Goal: Task Accomplishment & Management: Complete application form

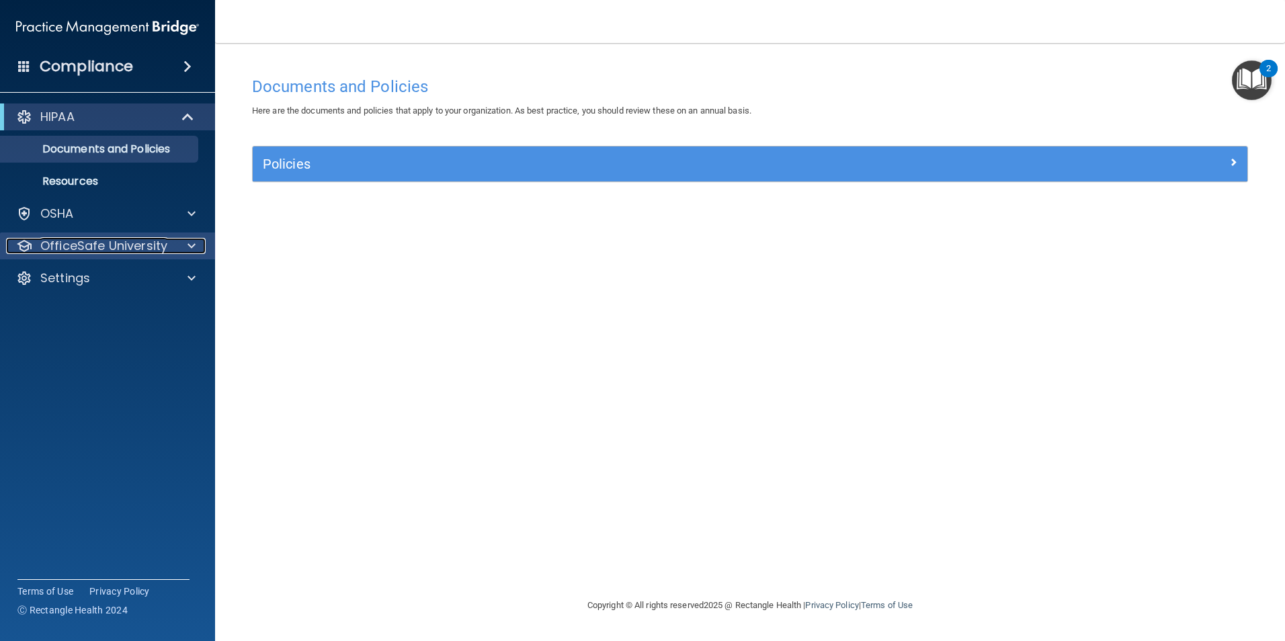
click at [147, 242] on p "OfficeSafe University" at bounding box center [103, 246] width 127 height 16
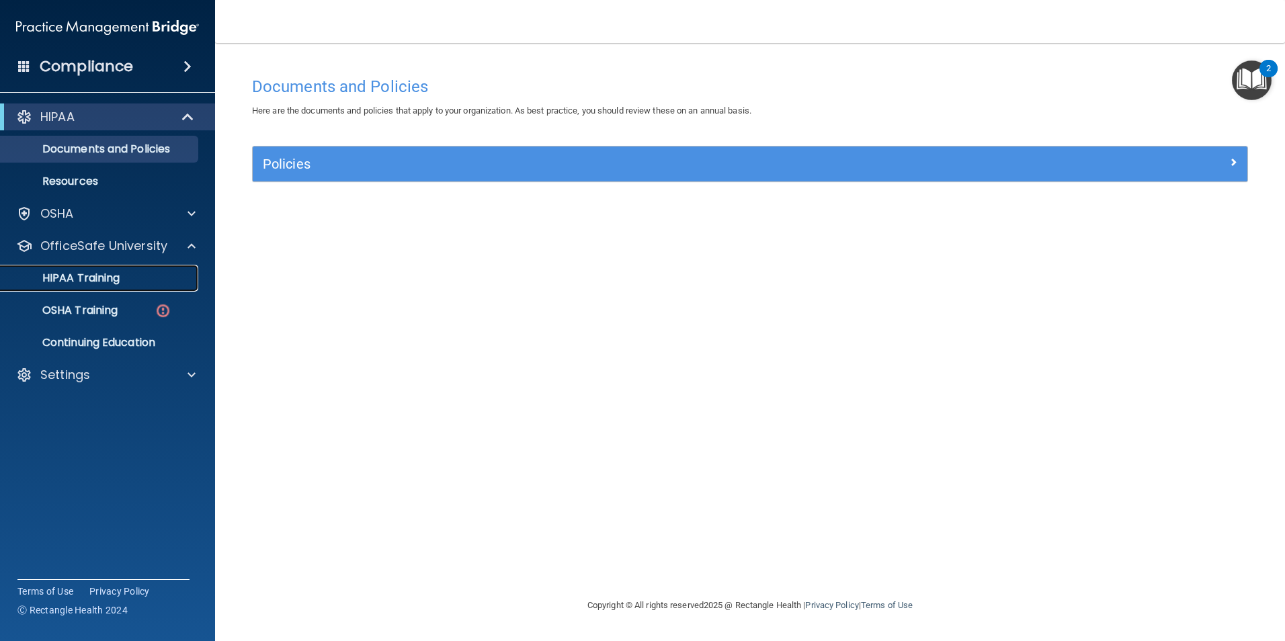
click at [101, 275] on p "HIPAA Training" at bounding box center [64, 277] width 111 height 13
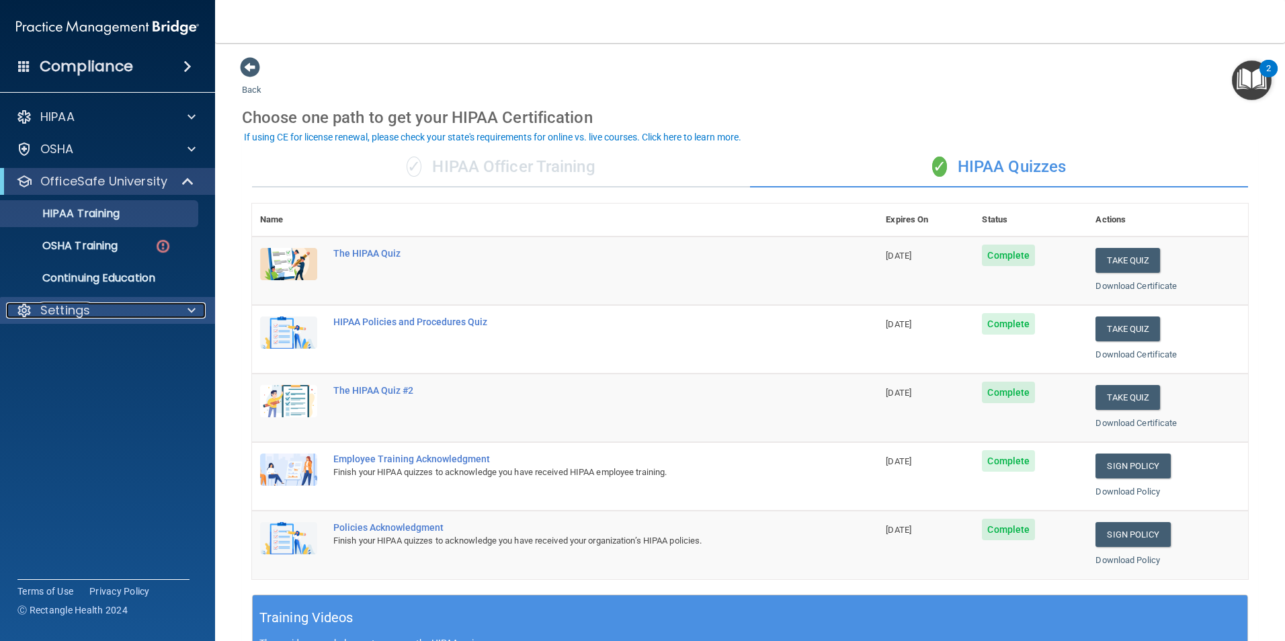
click at [96, 310] on div "Settings" at bounding box center [89, 310] width 167 height 16
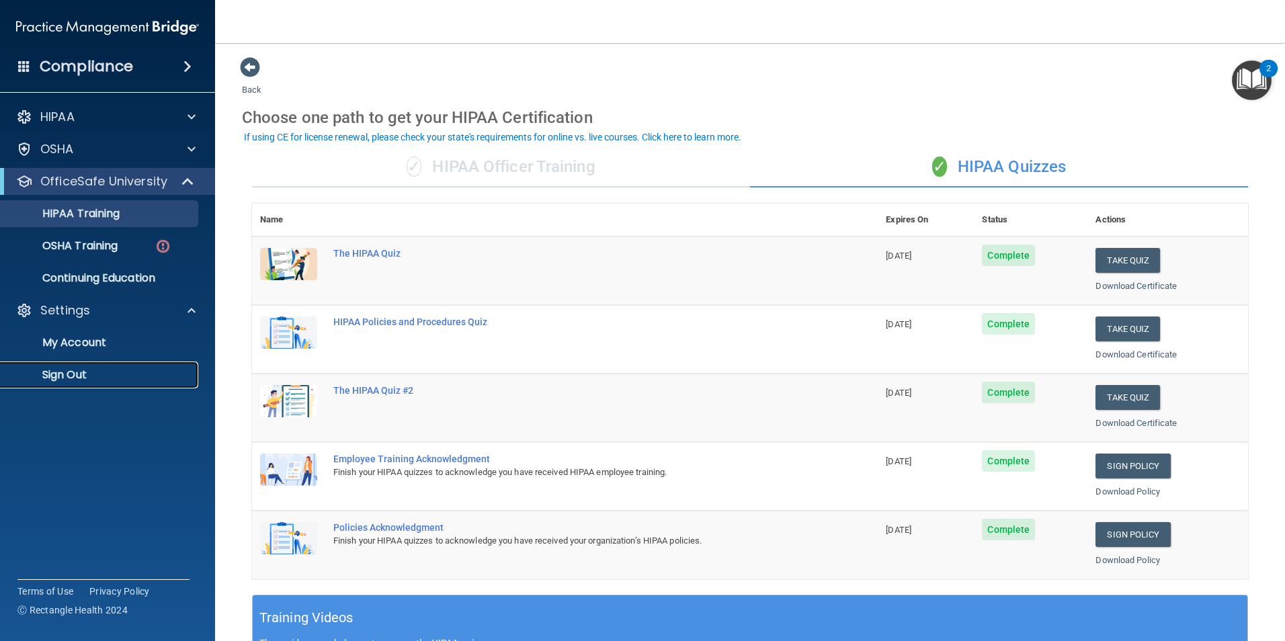
click at [75, 372] on p "Sign Out" at bounding box center [100, 374] width 183 height 13
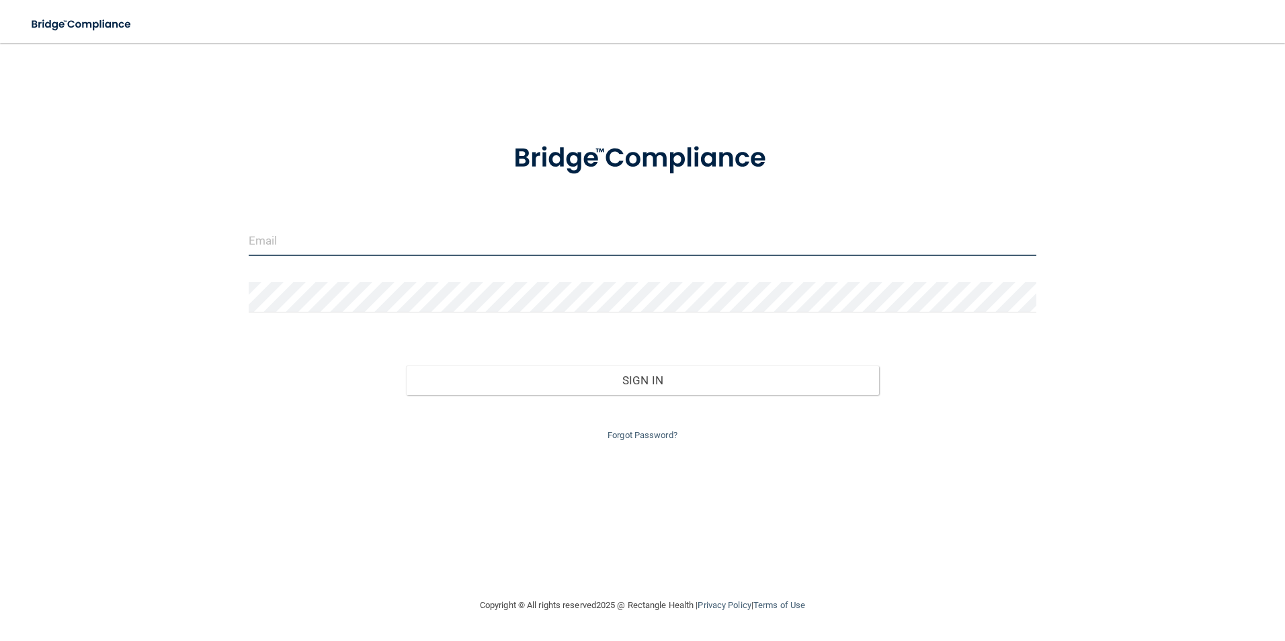
click at [406, 250] on input "email" at bounding box center [643, 241] width 788 height 30
type input "brittanys2391@outlook.com"
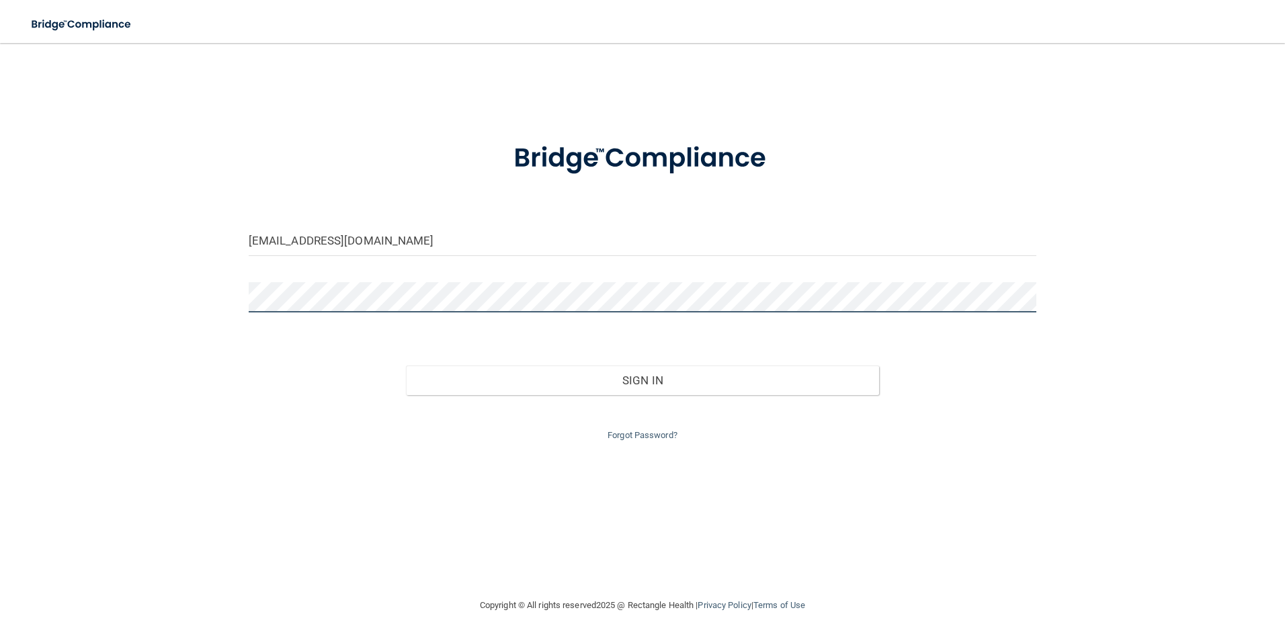
click at [406, 366] on button "Sign In" at bounding box center [642, 381] width 473 height 30
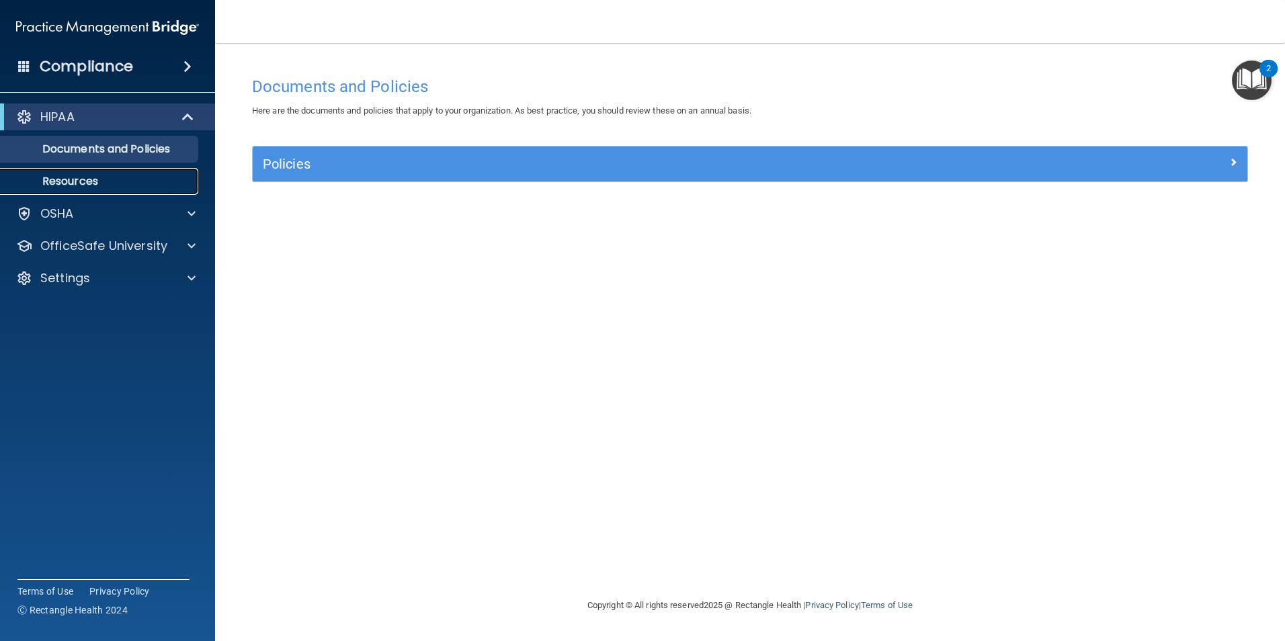
click at [71, 180] on p "Resources" at bounding box center [100, 181] width 183 height 13
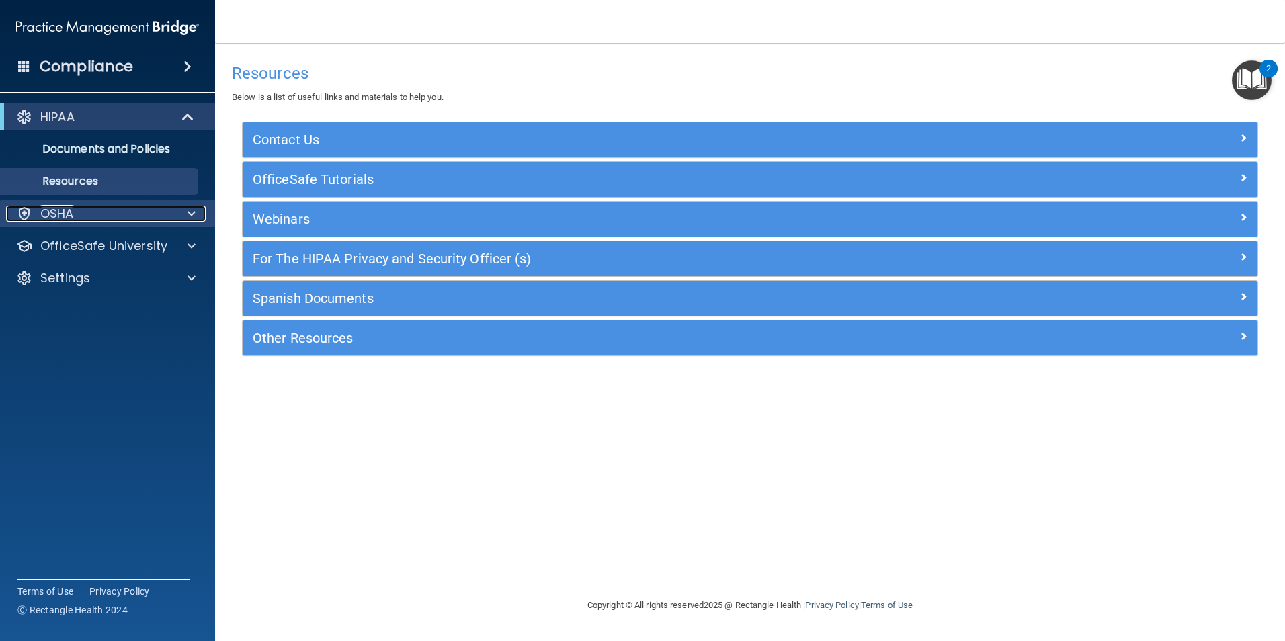
click at [189, 208] on span at bounding box center [191, 214] width 8 height 16
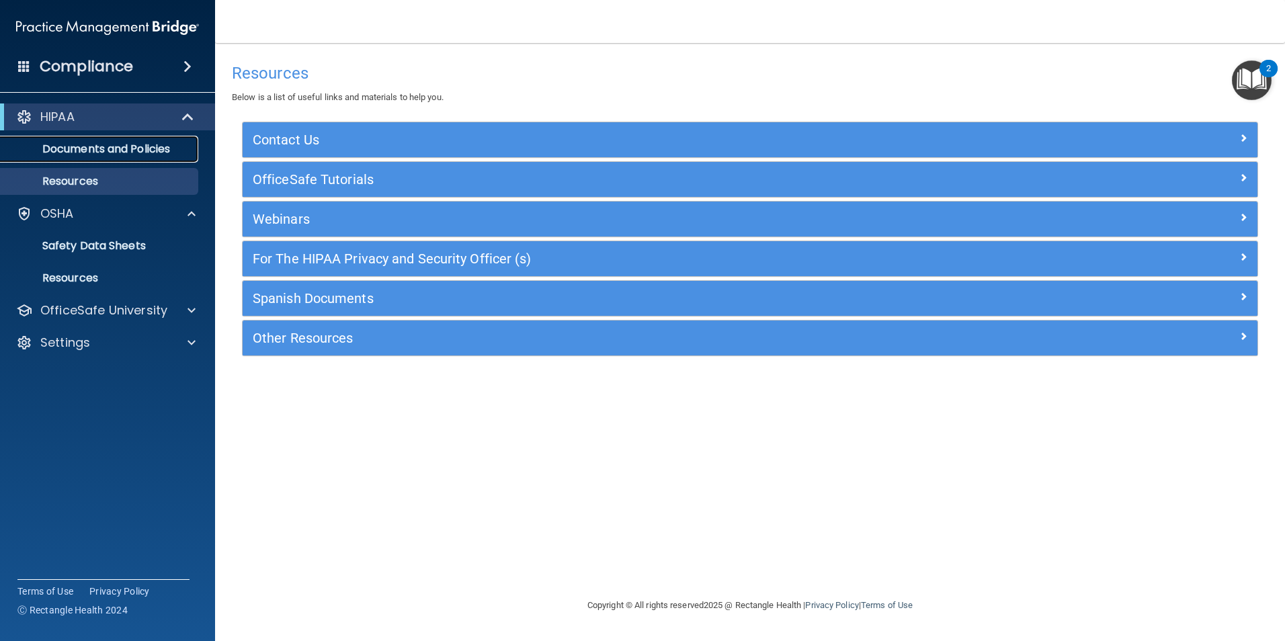
click at [119, 151] on p "Documents and Policies" at bounding box center [100, 148] width 183 height 13
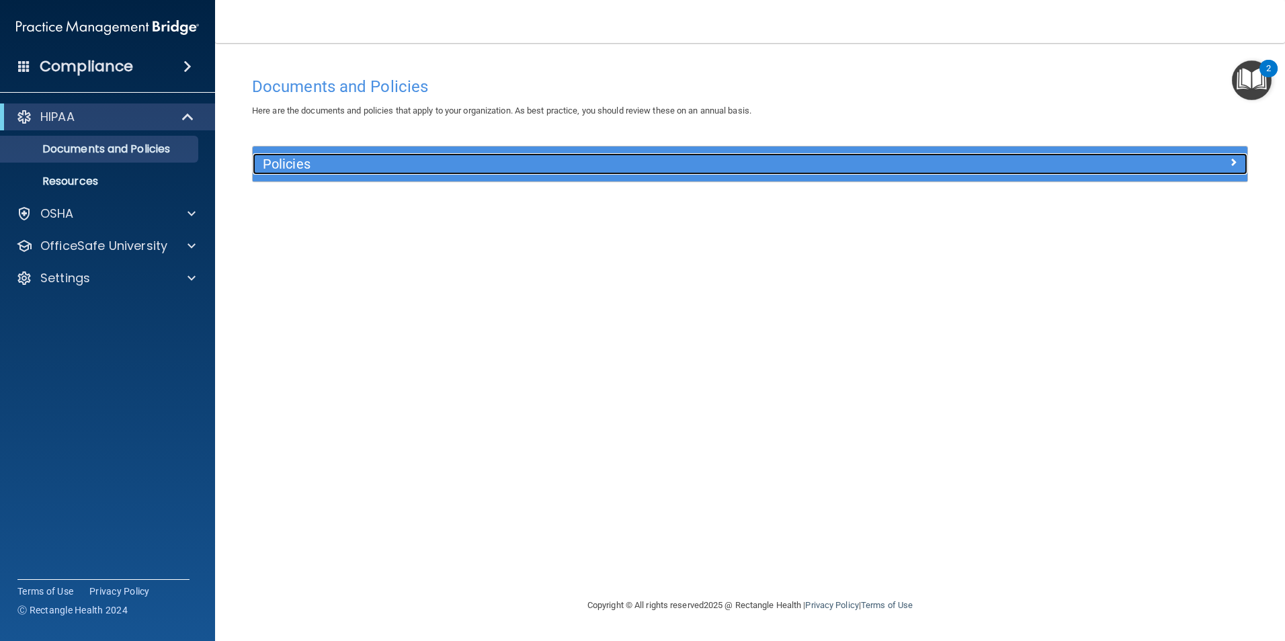
click at [1234, 163] on span at bounding box center [1233, 162] width 8 height 16
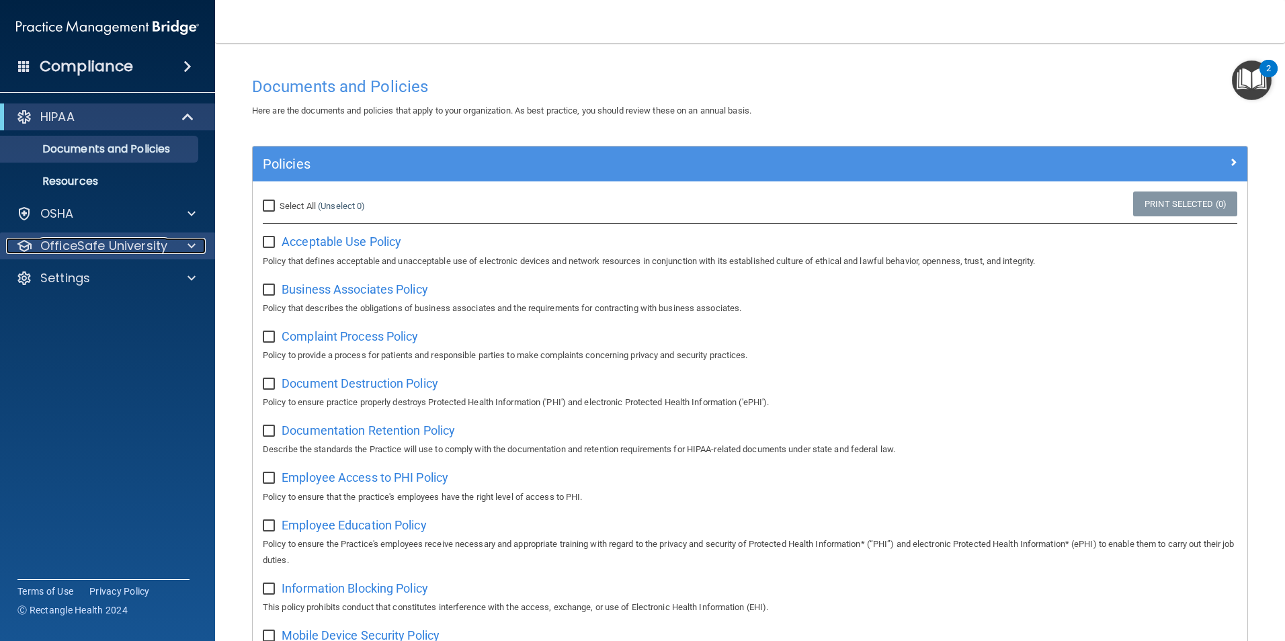
click at [110, 249] on p "OfficeSafe University" at bounding box center [103, 246] width 127 height 16
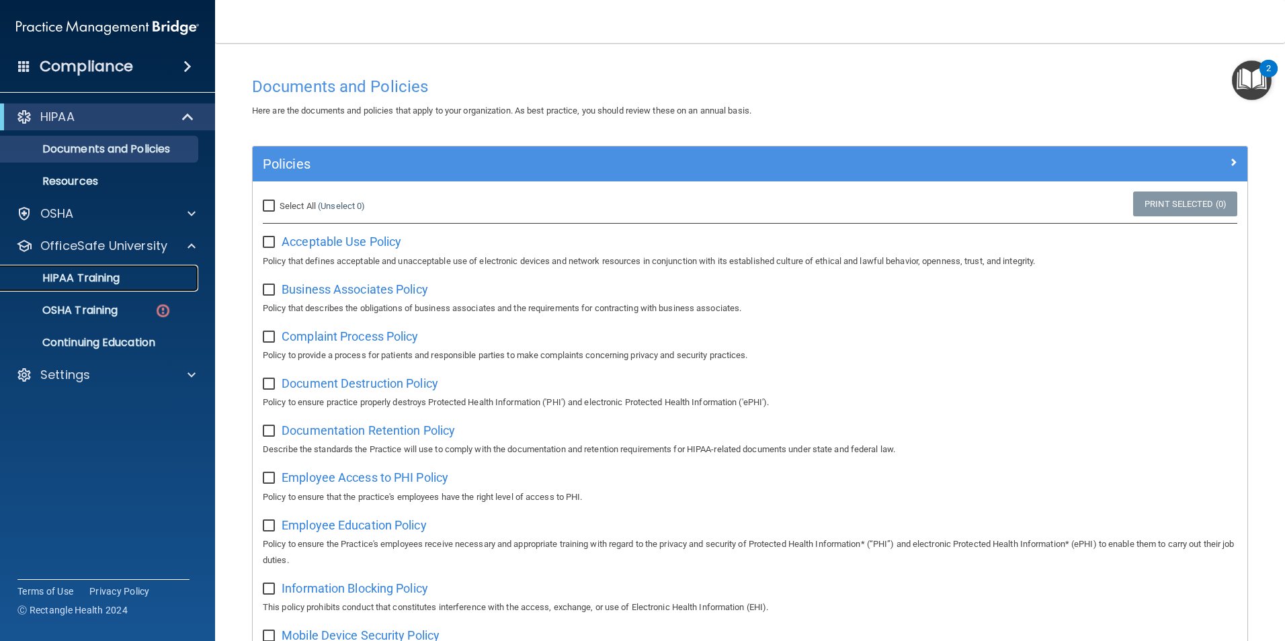
click at [91, 280] on p "HIPAA Training" at bounding box center [64, 277] width 111 height 13
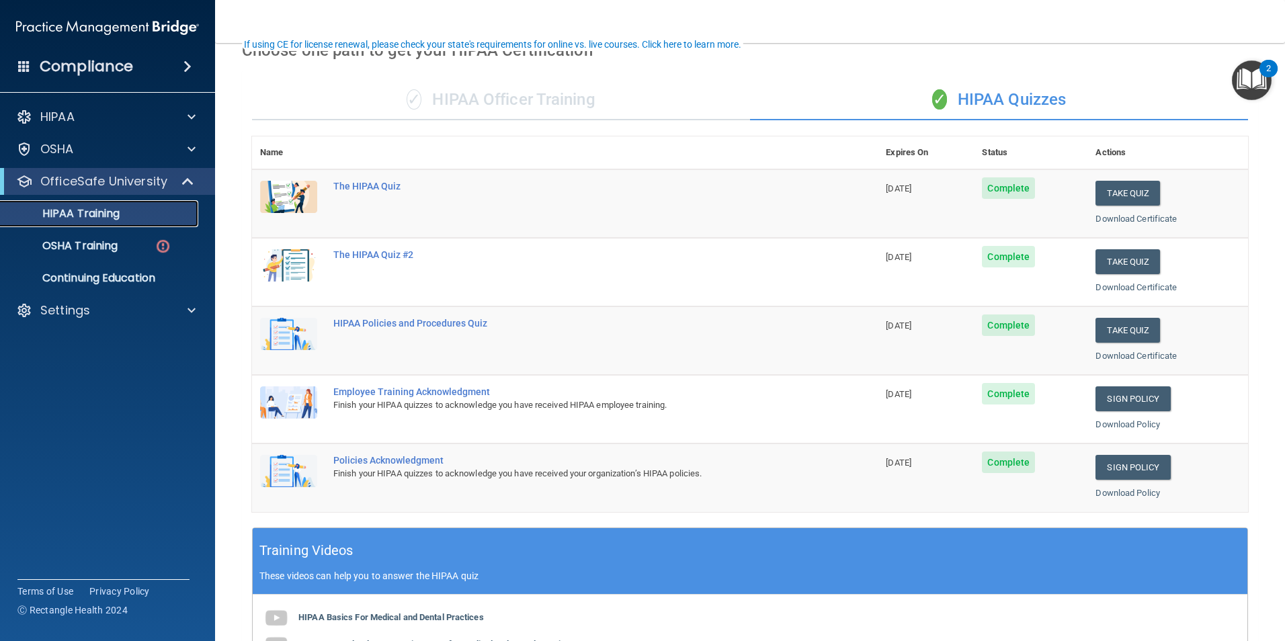
scroll to position [134, 0]
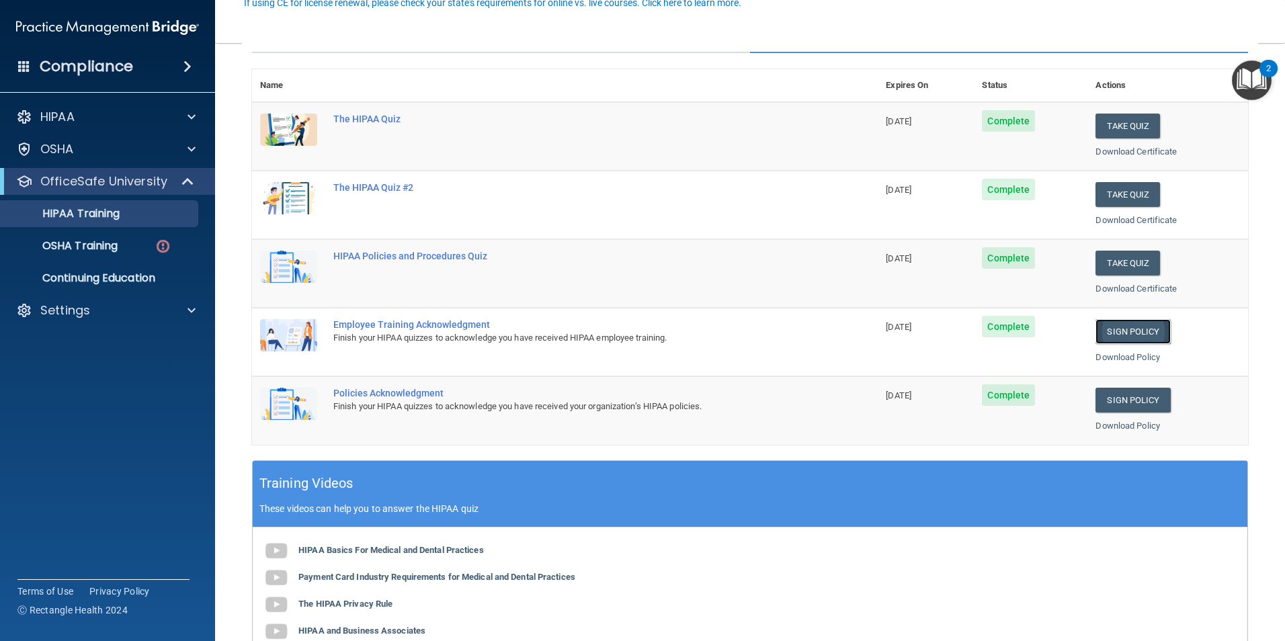
click at [1136, 340] on link "Sign Policy" at bounding box center [1132, 331] width 75 height 25
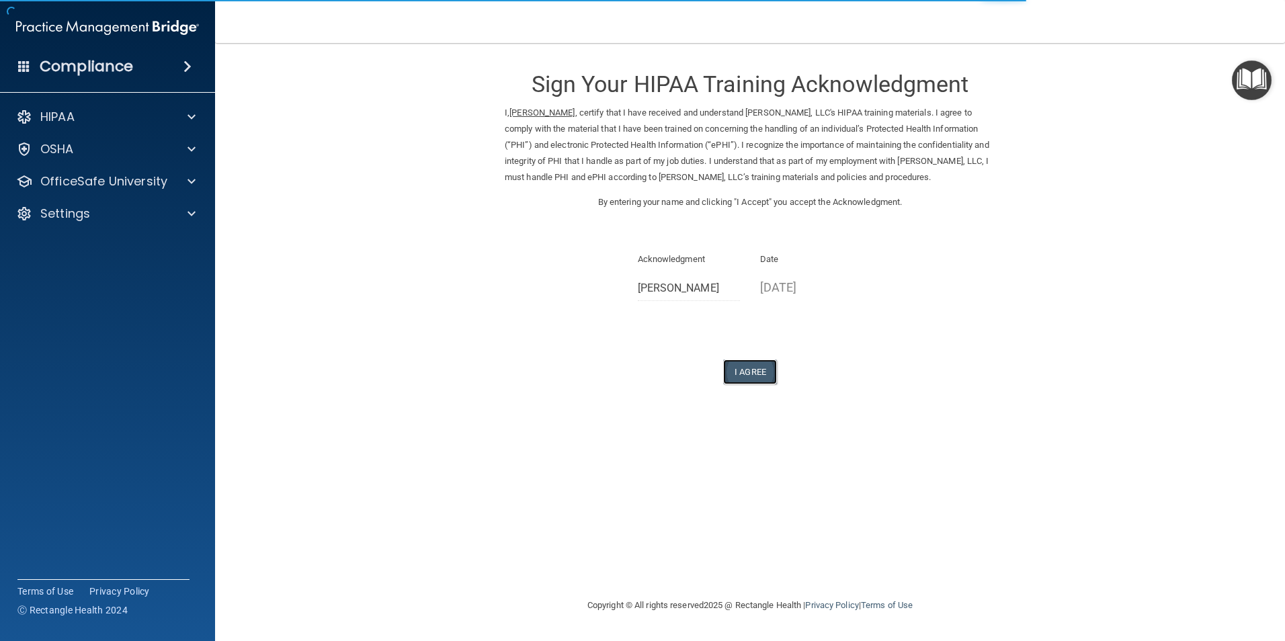
click at [765, 384] on button "I Agree" at bounding box center [750, 371] width 54 height 25
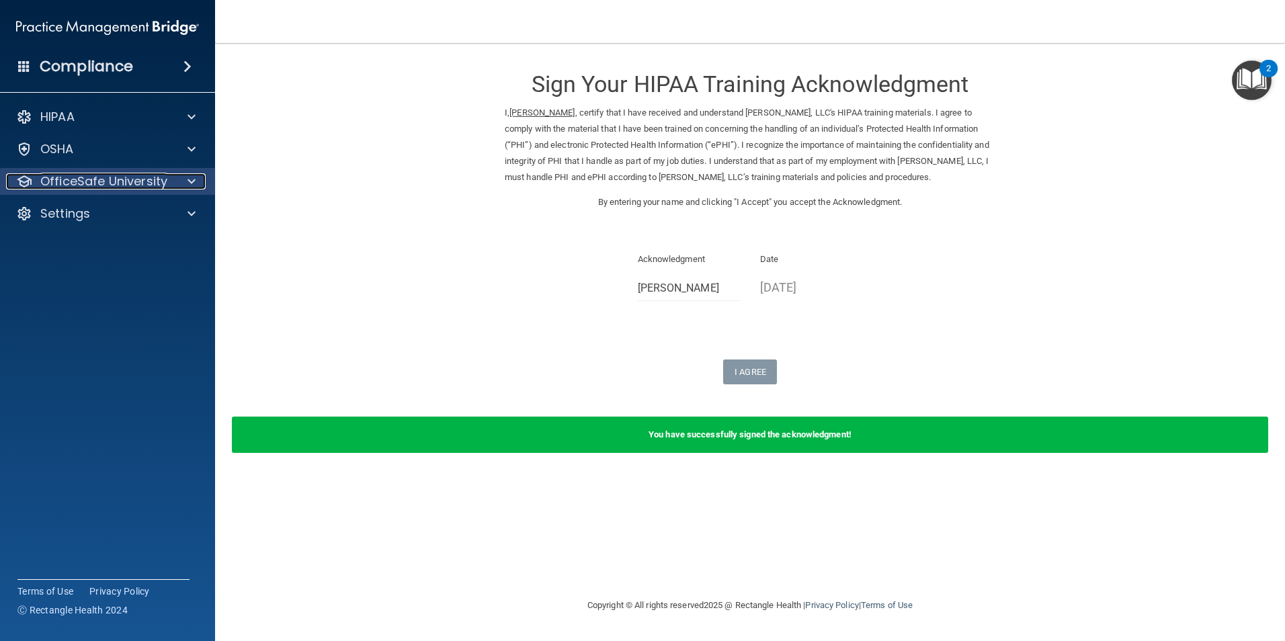
click at [121, 181] on p "OfficeSafe University" at bounding box center [103, 181] width 127 height 16
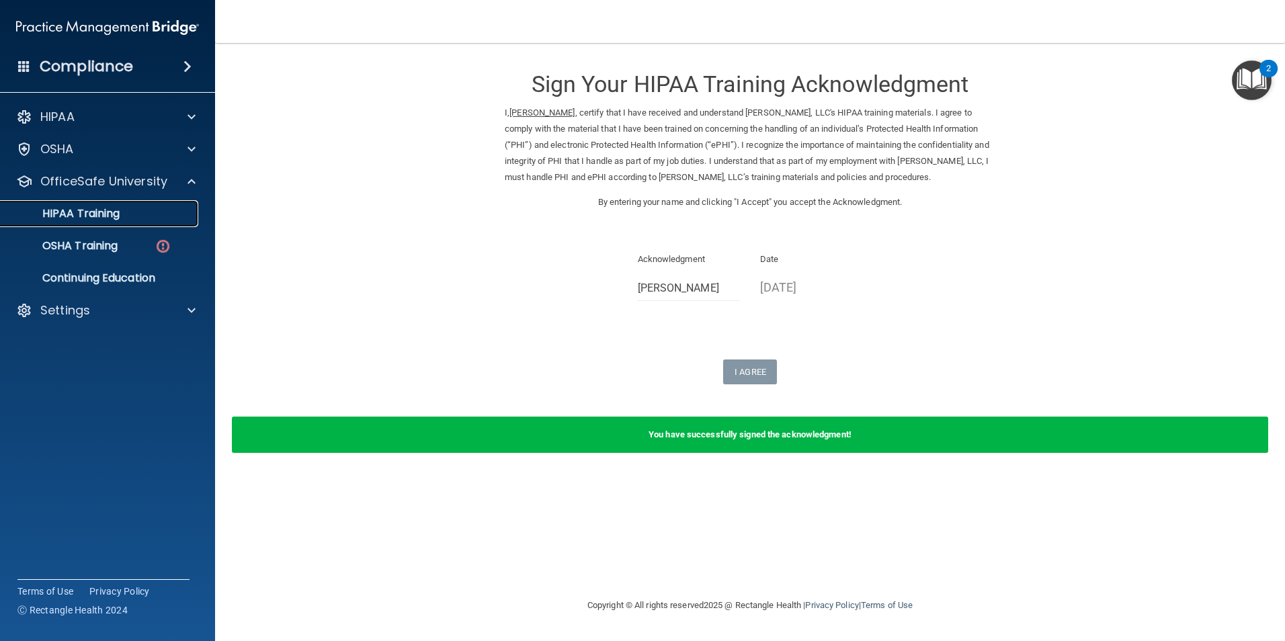
click at [113, 217] on p "HIPAA Training" at bounding box center [64, 213] width 111 height 13
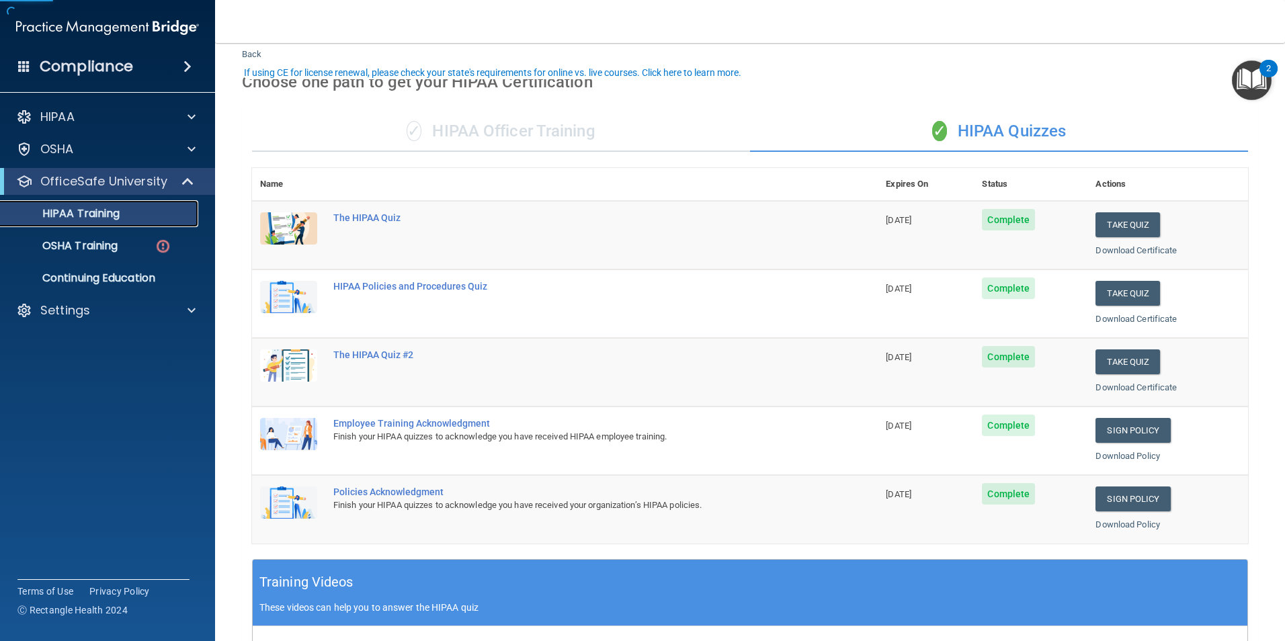
scroll to position [67, 0]
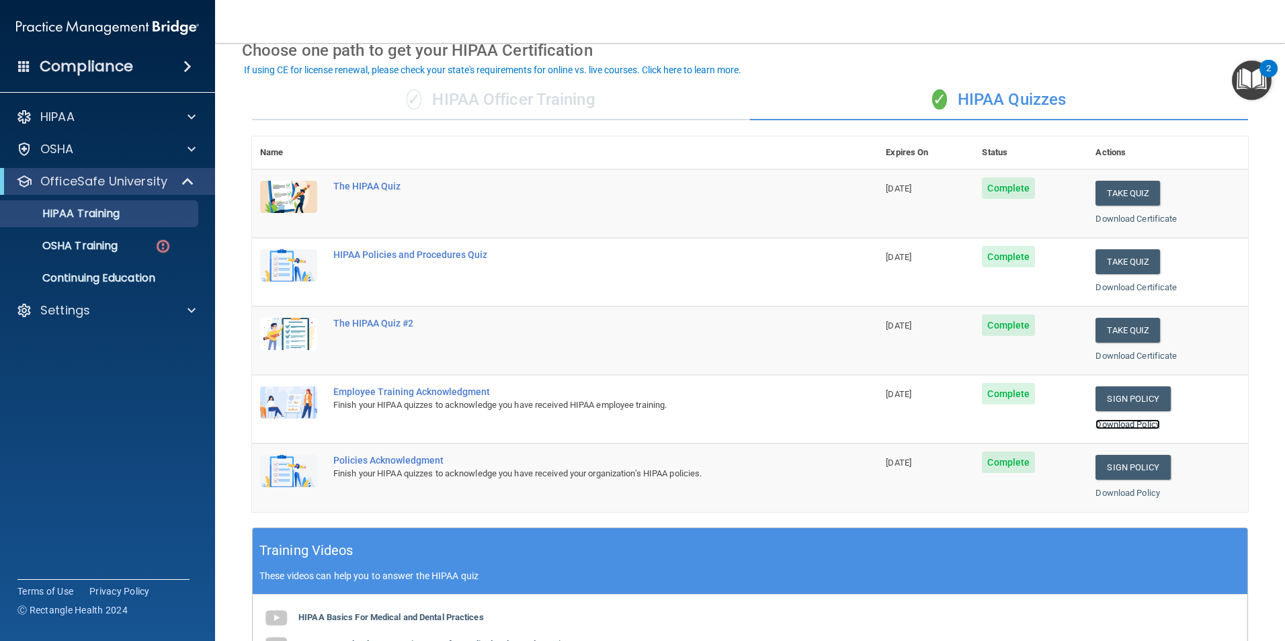
click at [1109, 425] on link "Download Policy" at bounding box center [1127, 424] width 65 height 10
click at [1137, 470] on link "Sign Policy" at bounding box center [1132, 467] width 75 height 25
click at [1112, 492] on link "Download Policy" at bounding box center [1127, 493] width 65 height 10
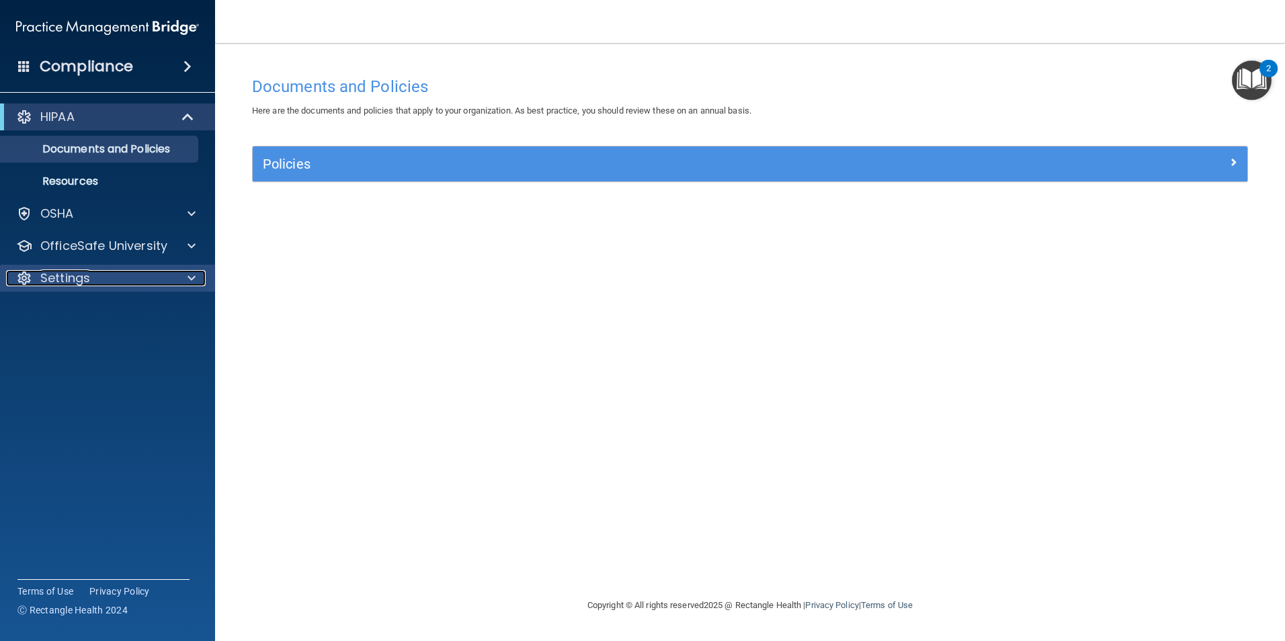
click at [114, 281] on div "Settings" at bounding box center [89, 278] width 167 height 16
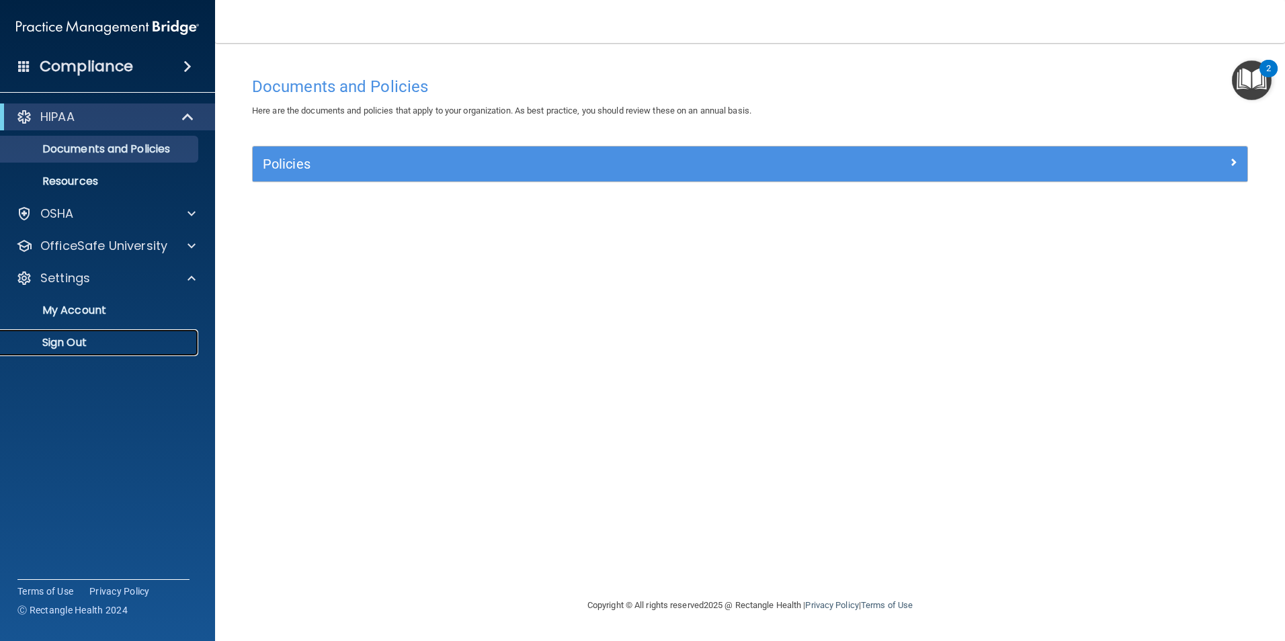
click at [80, 346] on p "Sign Out" at bounding box center [100, 342] width 183 height 13
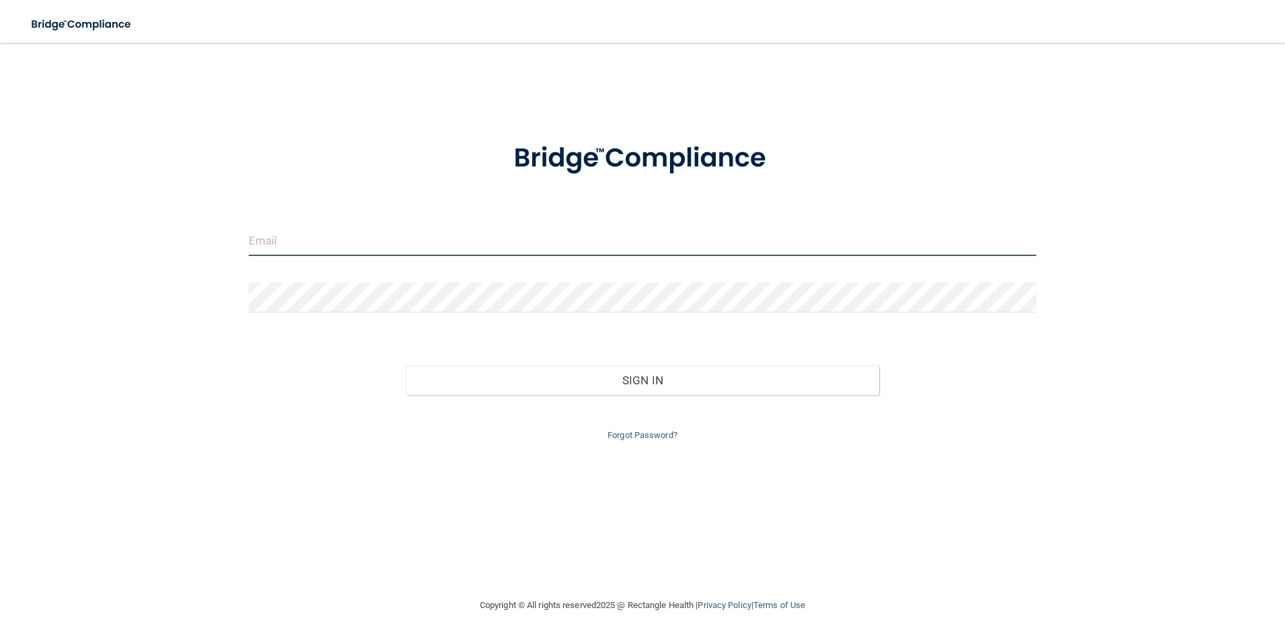
click at [293, 243] on input "email" at bounding box center [643, 241] width 788 height 30
type input "[EMAIL_ADDRESS][DOMAIN_NAME]"
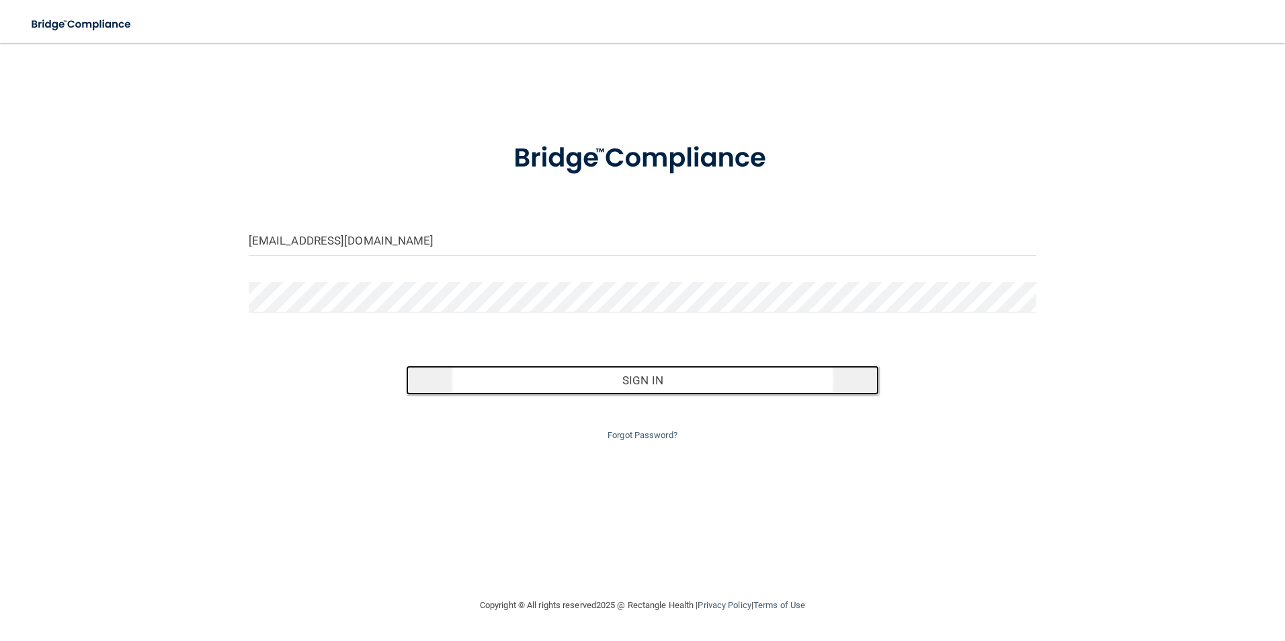
click at [622, 384] on button "Sign In" at bounding box center [642, 381] width 473 height 30
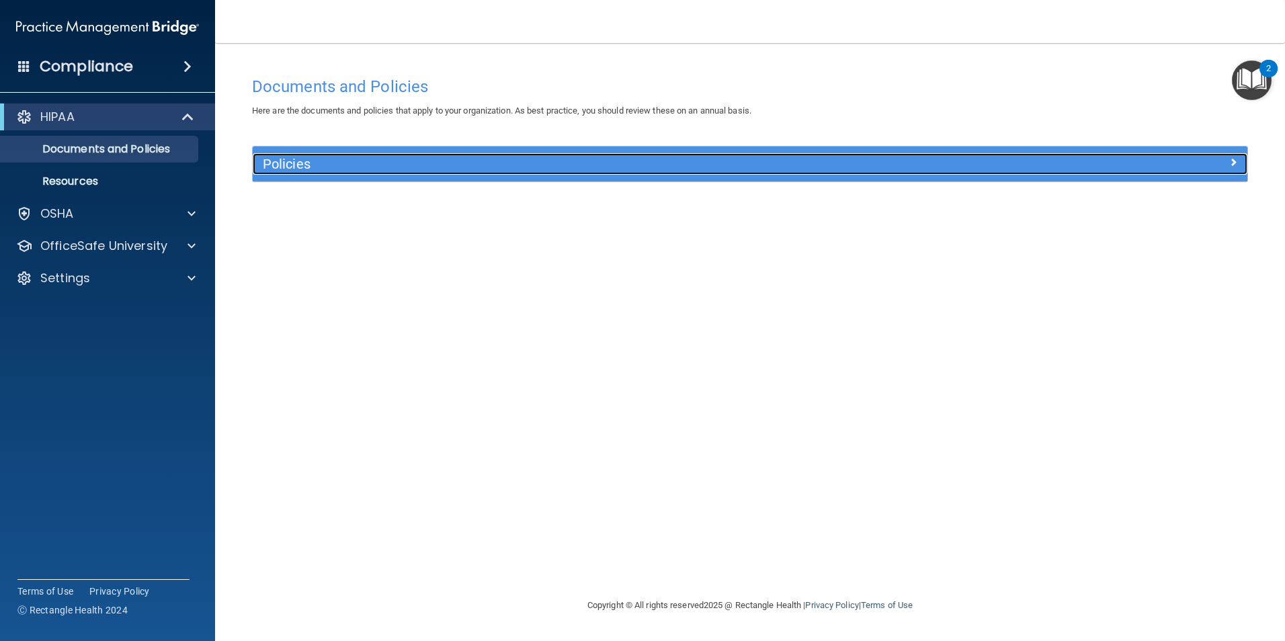
click at [1227, 166] on div at bounding box center [1122, 161] width 249 height 16
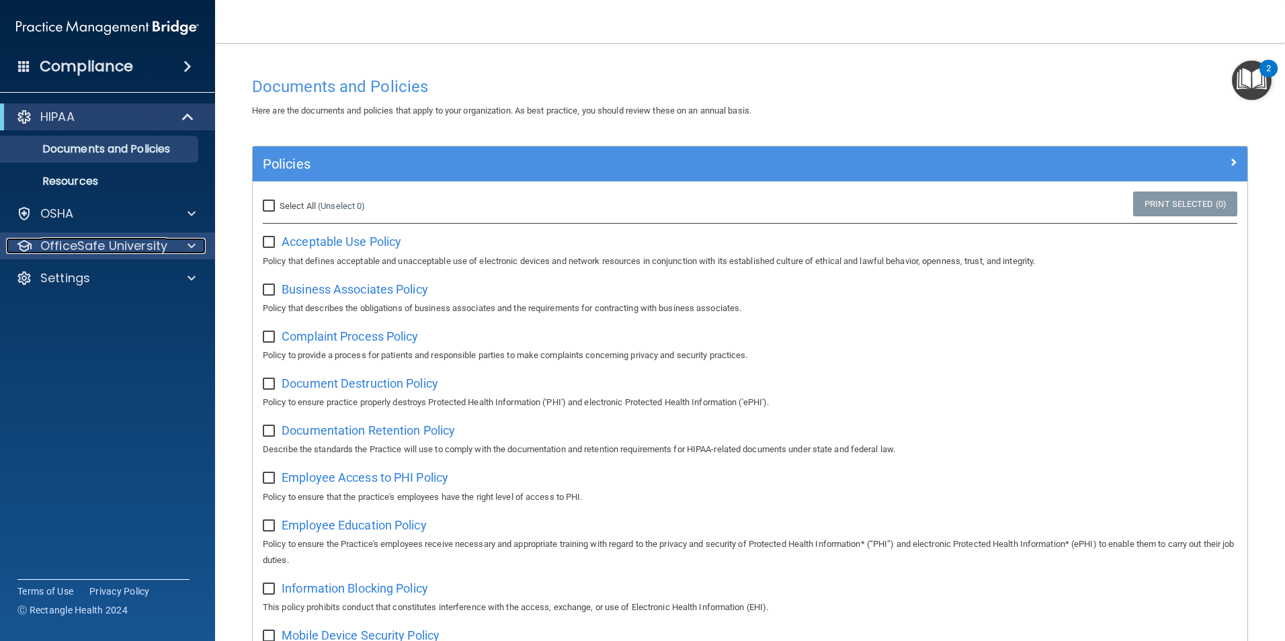
click at [185, 248] on div at bounding box center [190, 246] width 34 height 16
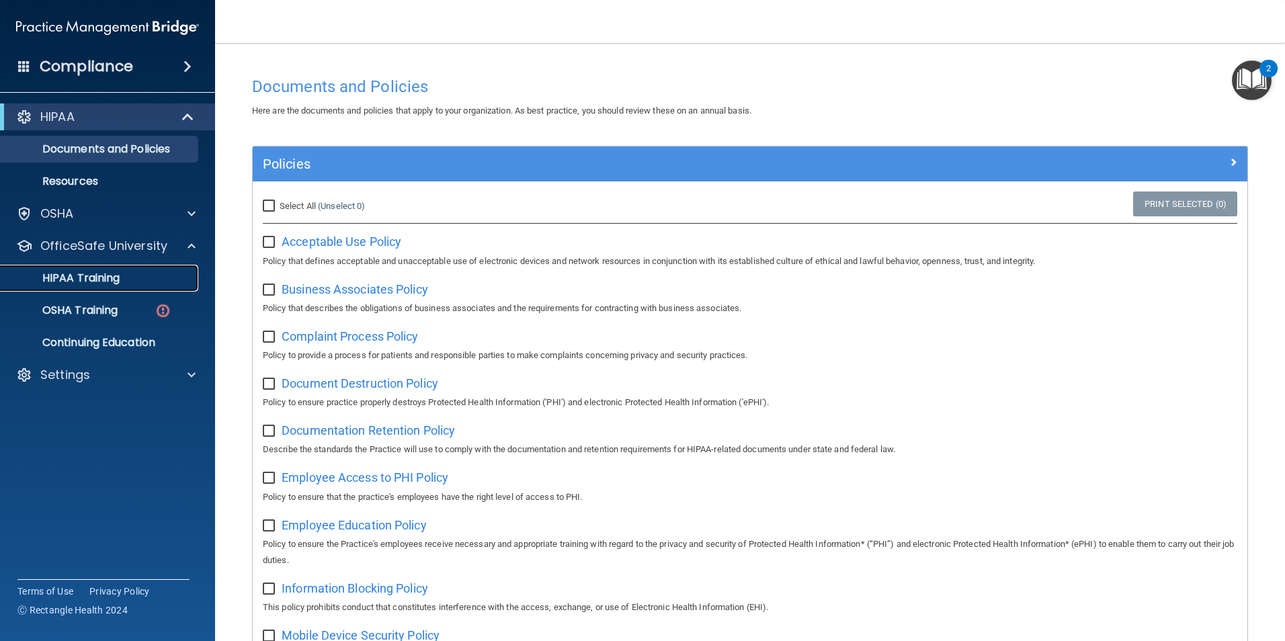
click at [115, 277] on p "HIPAA Training" at bounding box center [64, 277] width 111 height 13
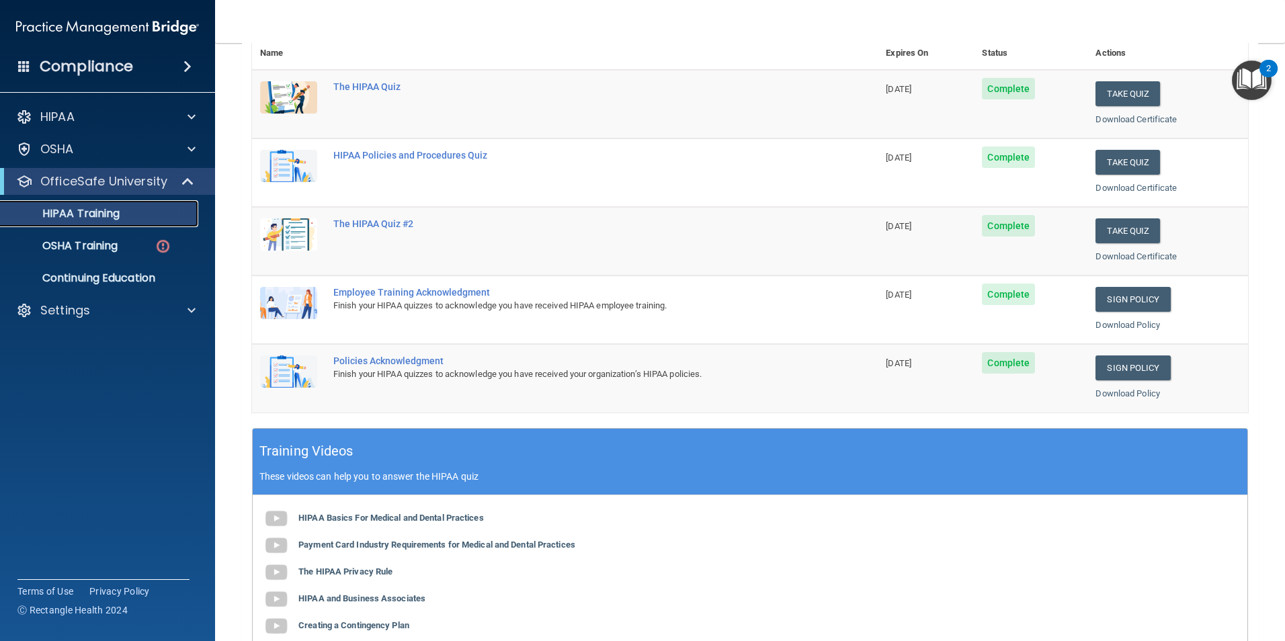
scroll to position [134, 0]
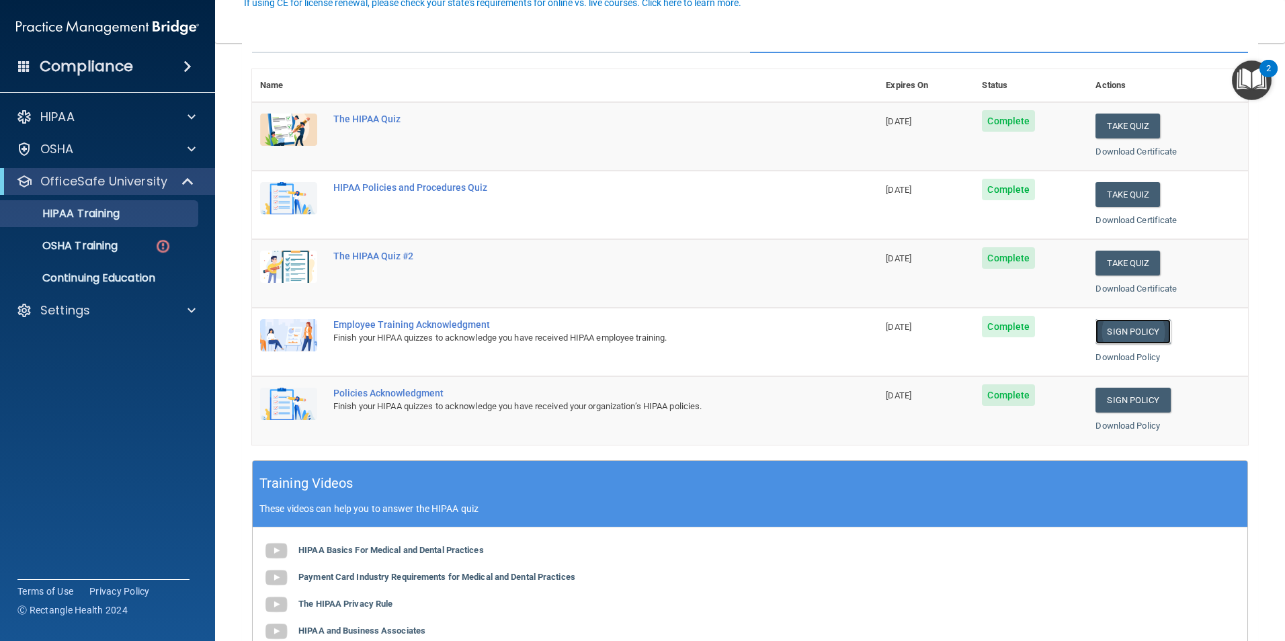
click at [1115, 333] on link "Sign Policy" at bounding box center [1132, 331] width 75 height 25
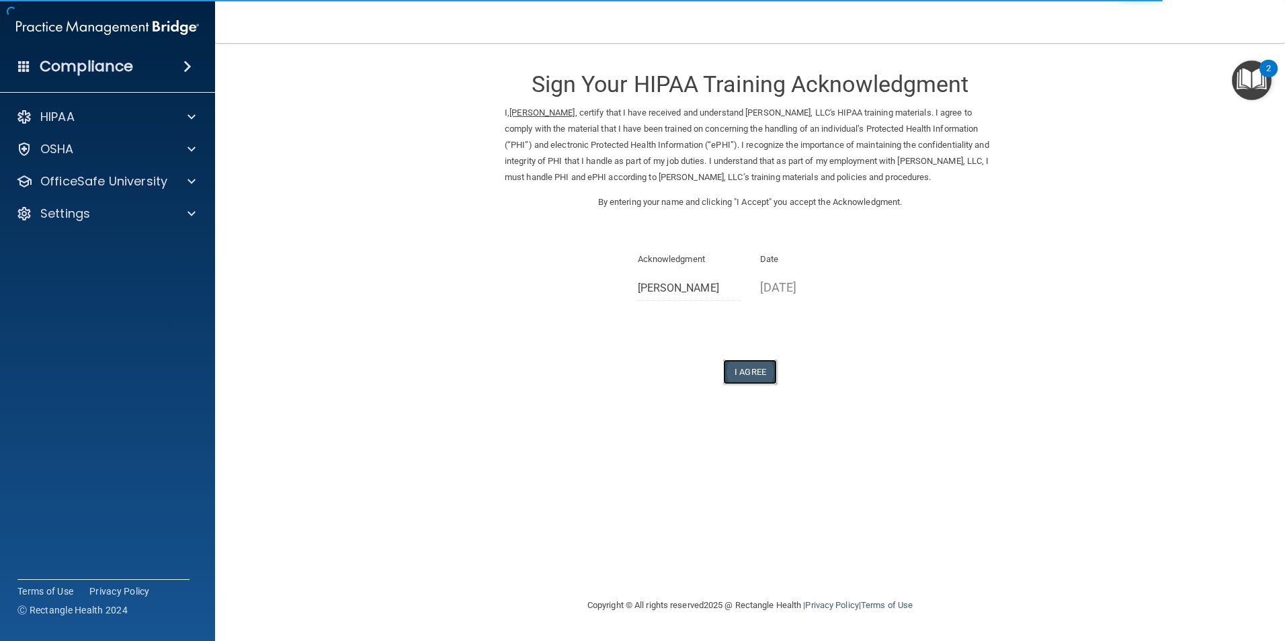
click at [740, 384] on button "I Agree" at bounding box center [750, 371] width 54 height 25
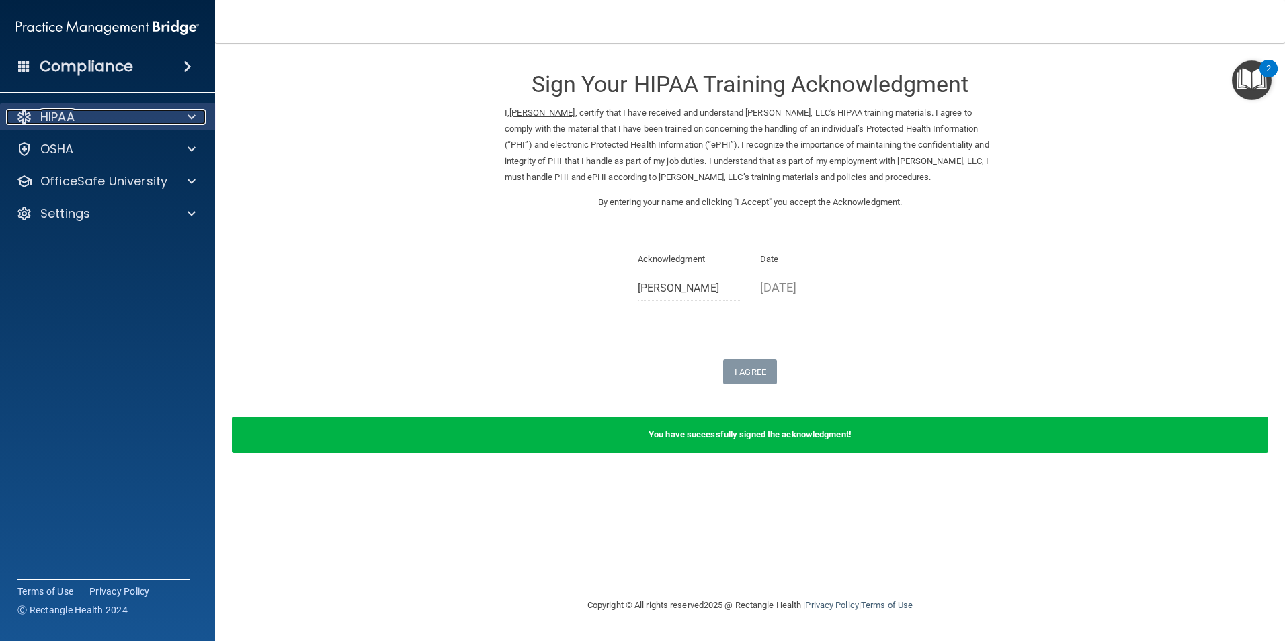
click at [113, 112] on div "HIPAA" at bounding box center [89, 117] width 167 height 16
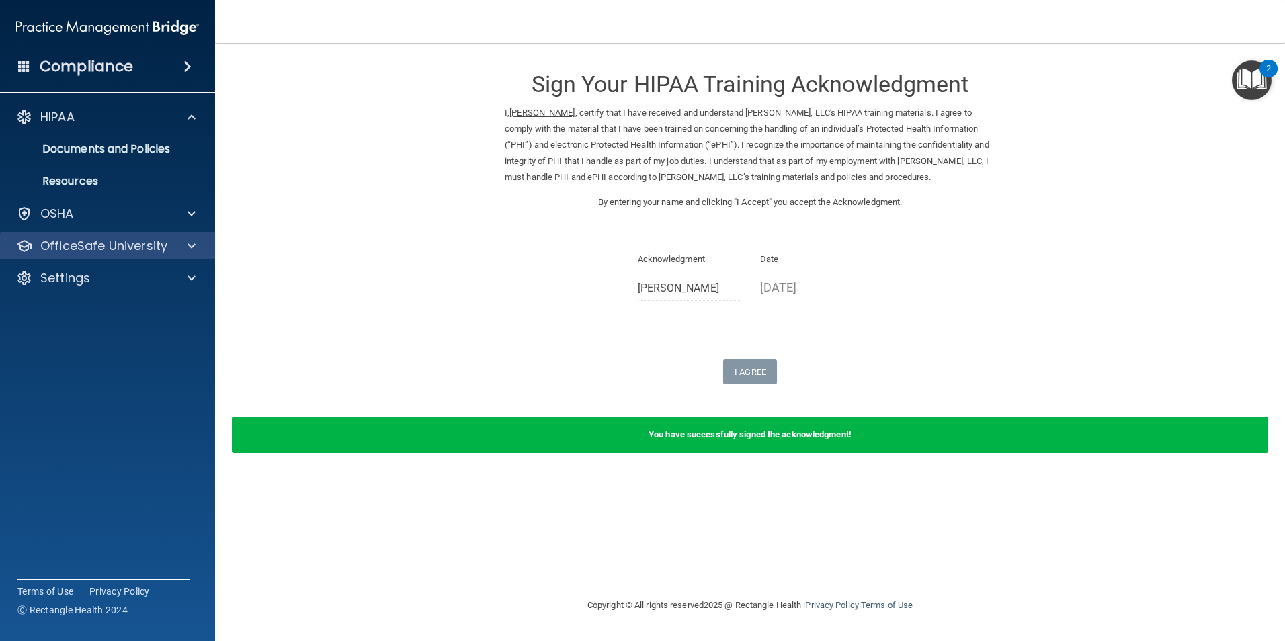
click at [162, 257] on div "OfficeSafe University" at bounding box center [108, 245] width 216 height 27
drag, startPoint x: 162, startPoint y: 257, endPoint x: 151, endPoint y: 244, distance: 17.2
click at [151, 244] on p "OfficeSafe University" at bounding box center [103, 246] width 127 height 16
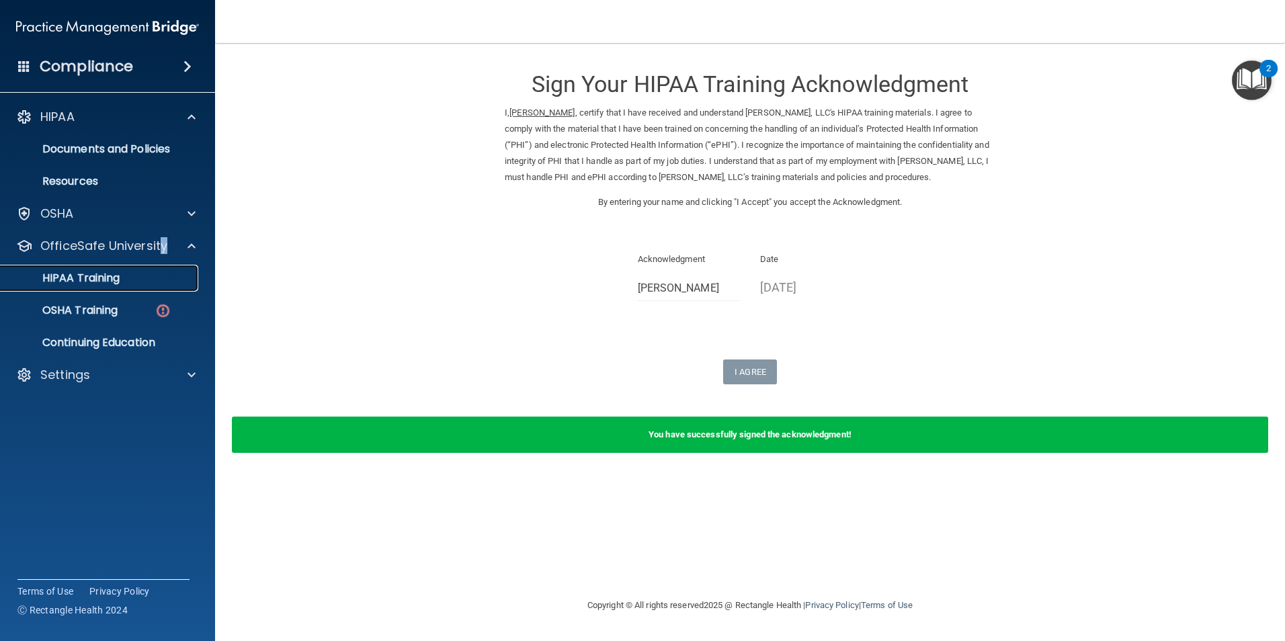
click at [132, 278] on div "HIPAA Training" at bounding box center [100, 277] width 183 height 13
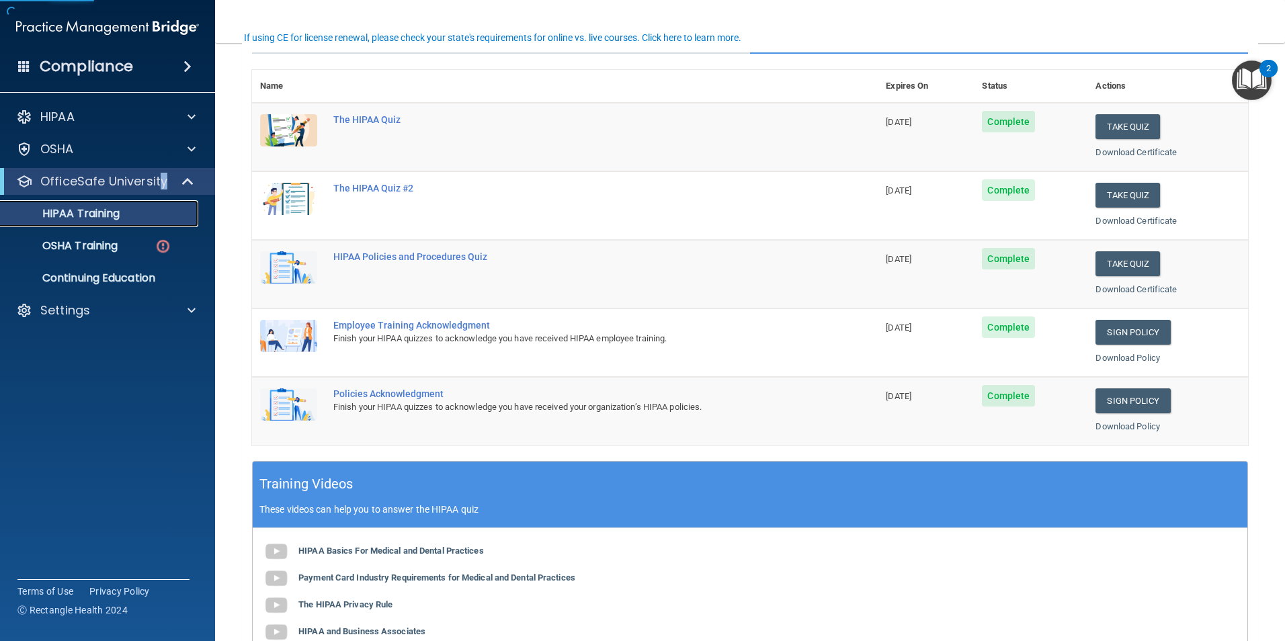
scroll to position [134, 0]
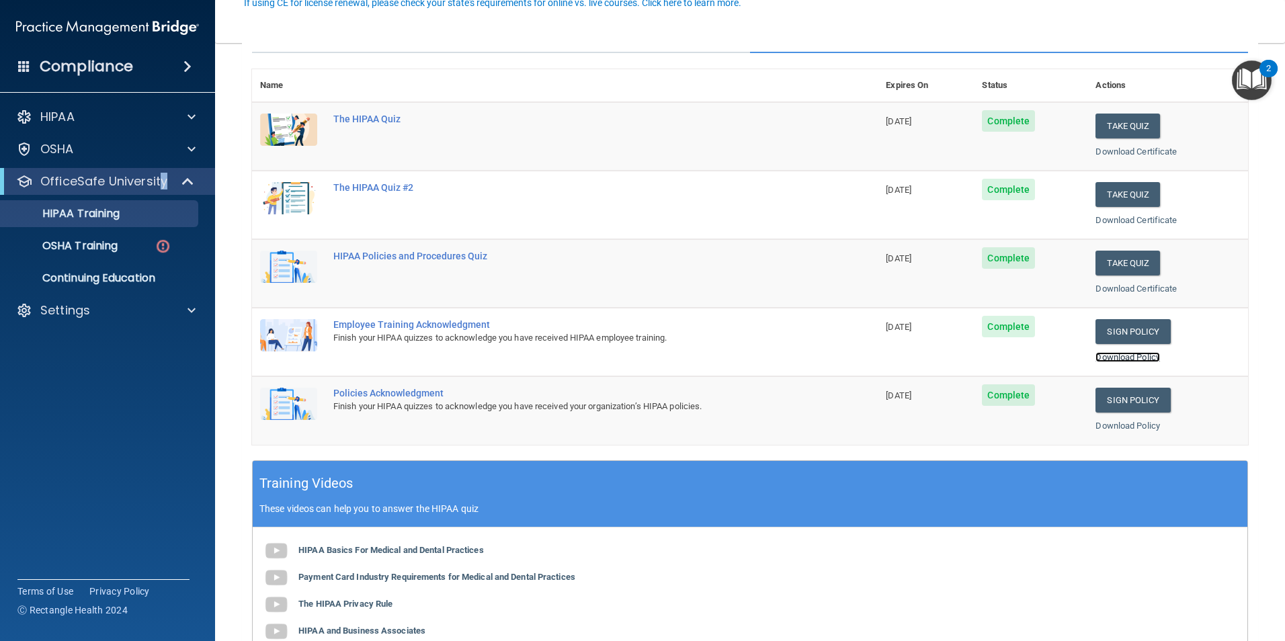
click at [1119, 359] on link "Download Policy" at bounding box center [1127, 357] width 65 height 10
click at [1123, 427] on link "Download Policy" at bounding box center [1127, 426] width 65 height 10
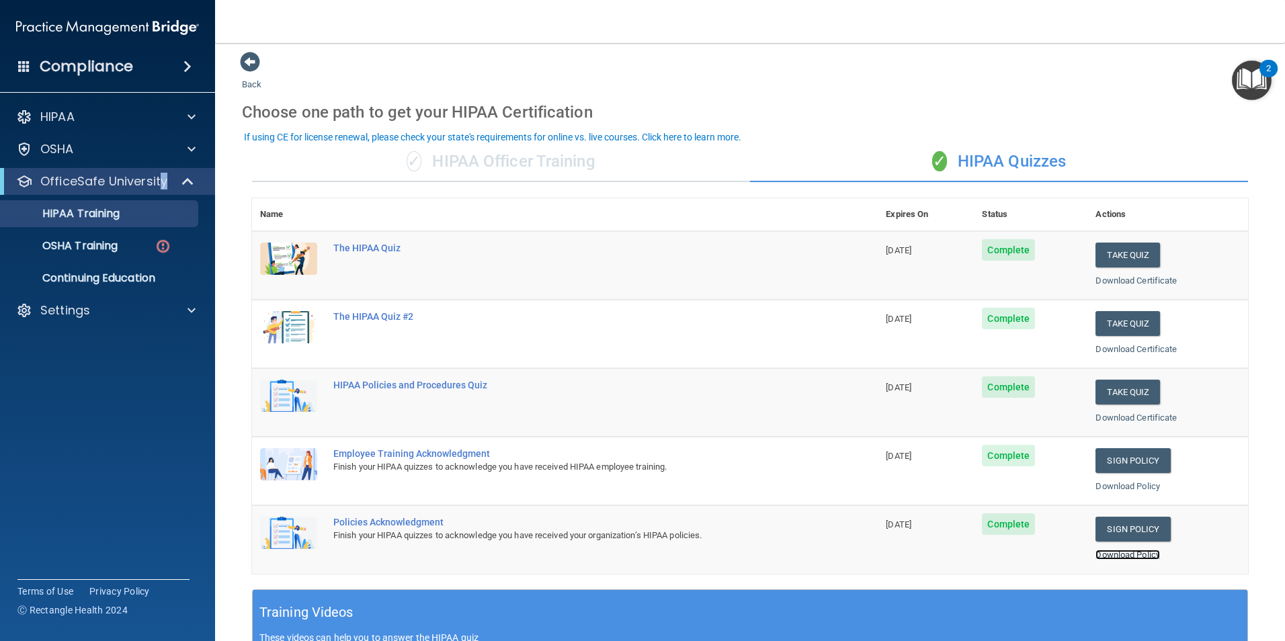
scroll to position [0, 0]
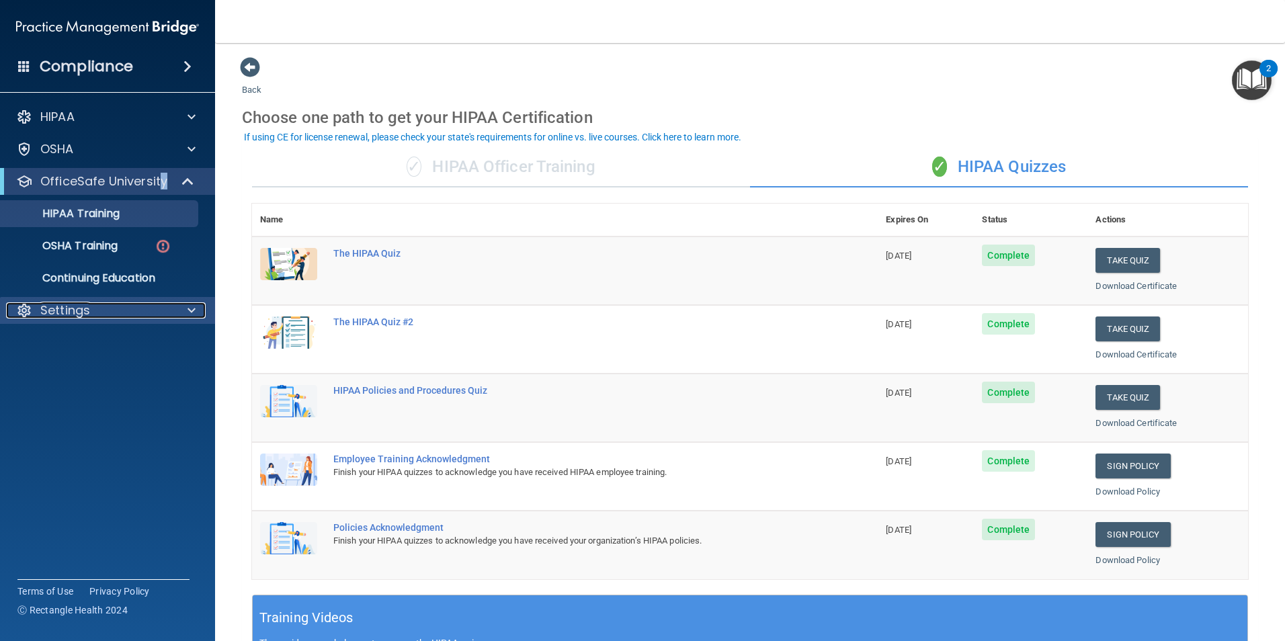
click at [140, 314] on div "Settings" at bounding box center [89, 310] width 167 height 16
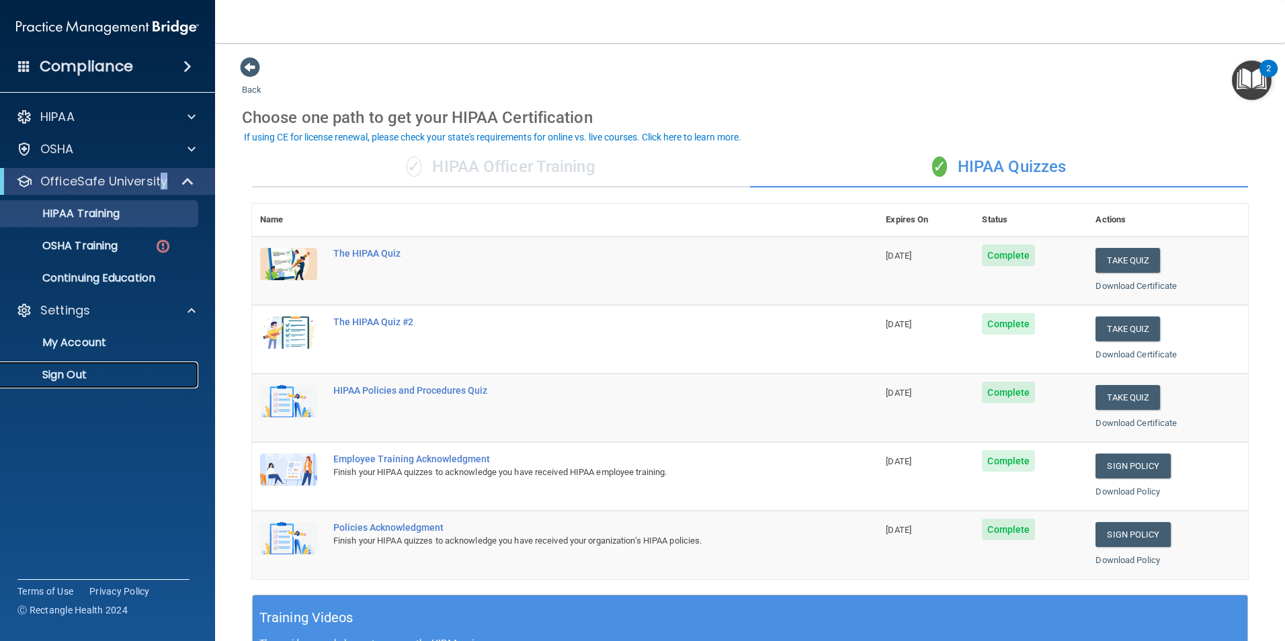
click at [73, 378] on p "Sign Out" at bounding box center [100, 374] width 183 height 13
